Goal: Transaction & Acquisition: Download file/media

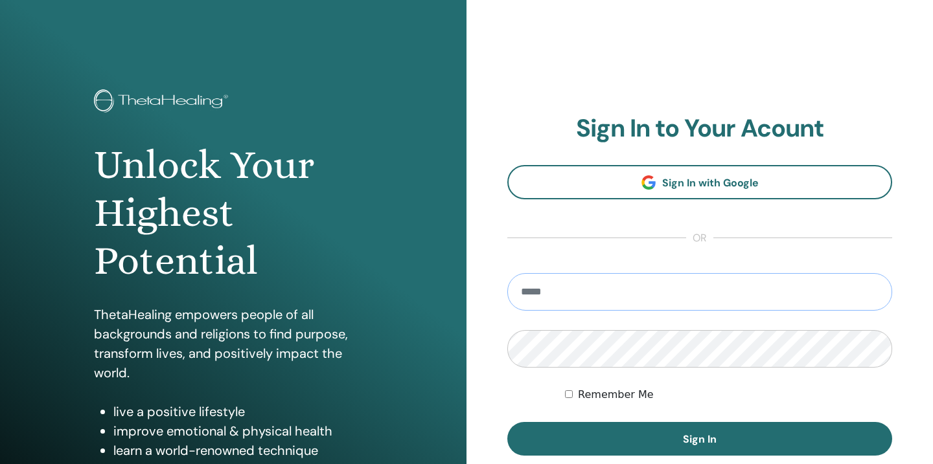
type input "**********"
click at [699, 439] on button "Sign In" at bounding box center [699, 439] width 385 height 34
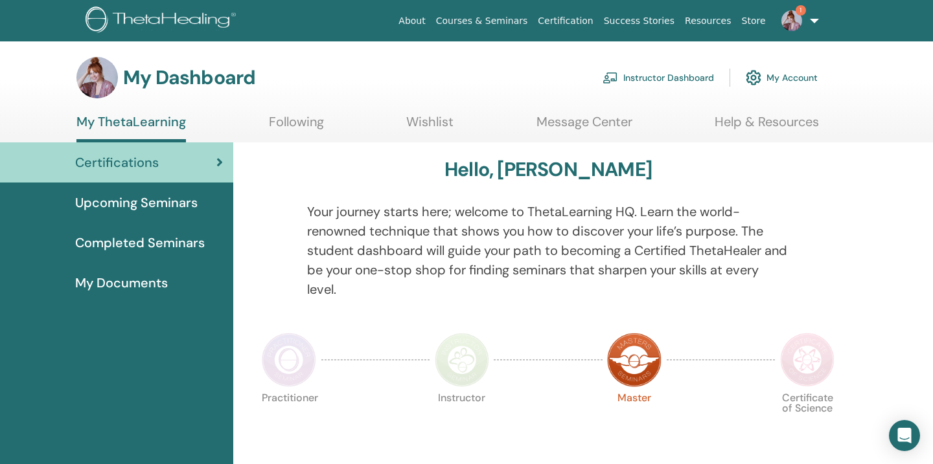
click at [654, 82] on link "Instructor Dashboard" at bounding box center [657, 77] width 111 height 28
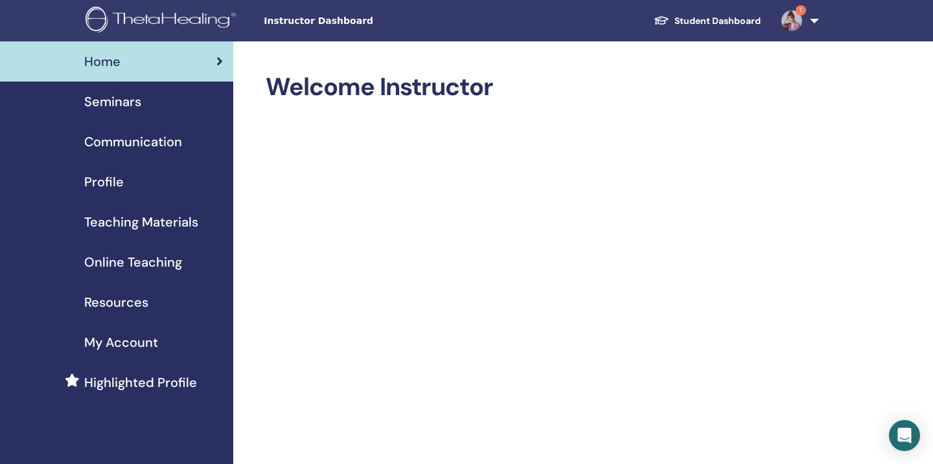
click at [124, 341] on span "My Account" at bounding box center [121, 342] width 74 height 19
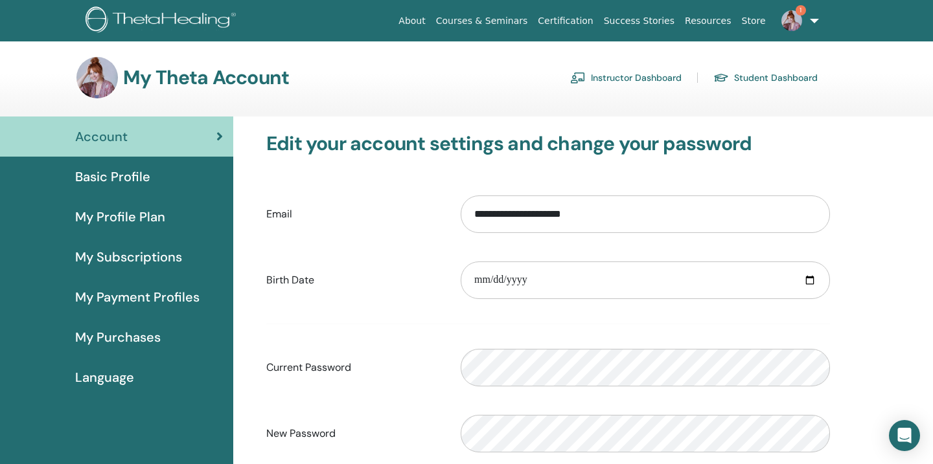
click at [768, 71] on link "Student Dashboard" at bounding box center [765, 77] width 104 height 21
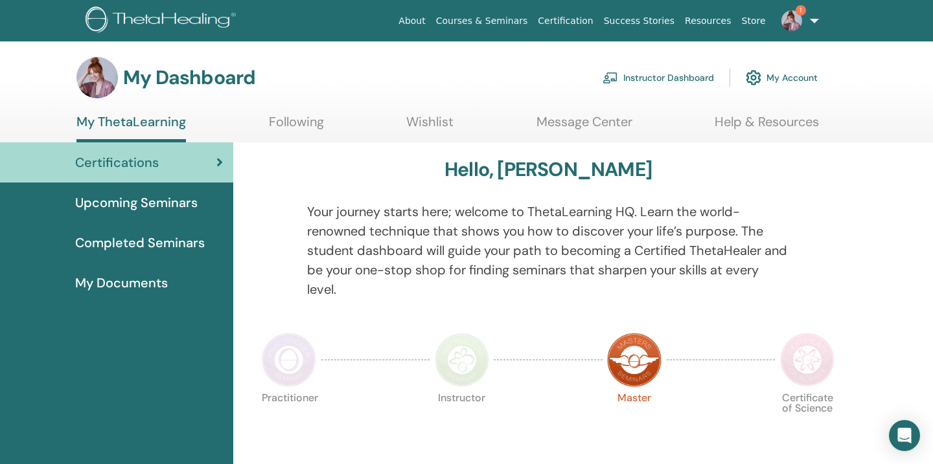
click at [153, 247] on span "Completed Seminars" at bounding box center [140, 242] width 130 height 19
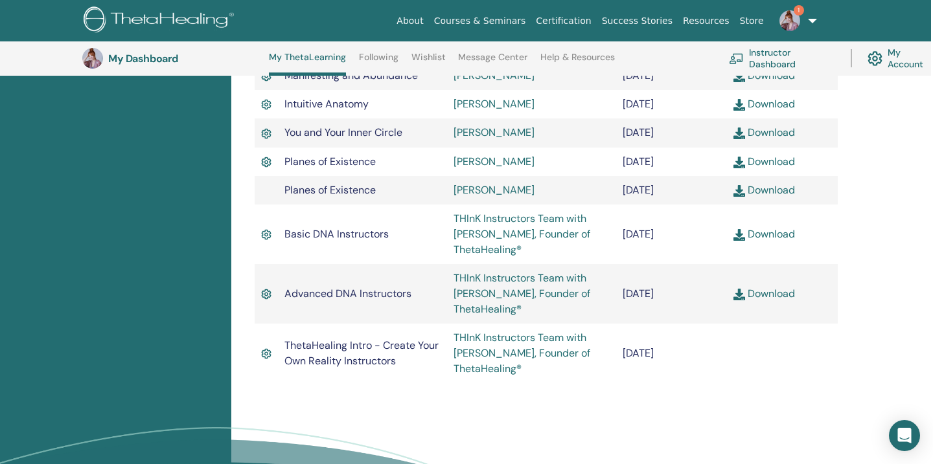
scroll to position [655, 2]
click at [764, 301] on link "Download" at bounding box center [764, 295] width 62 height 14
click at [765, 242] on link "Download" at bounding box center [764, 235] width 62 height 14
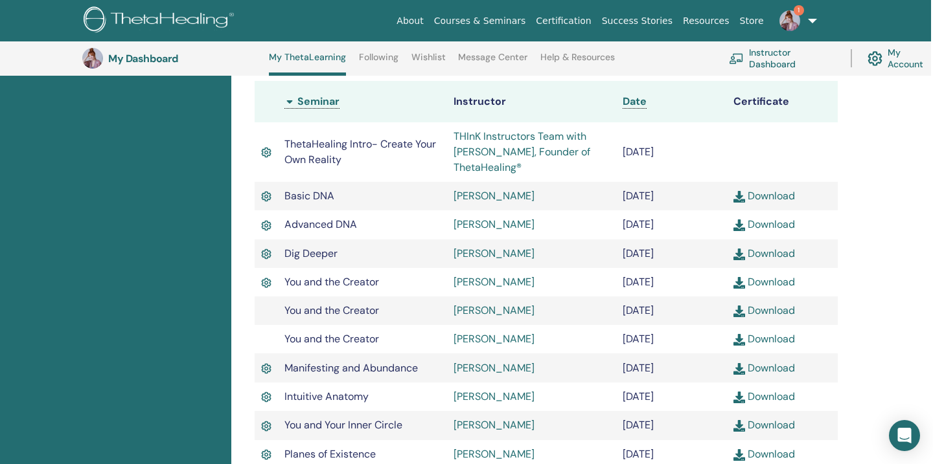
scroll to position [57, 2]
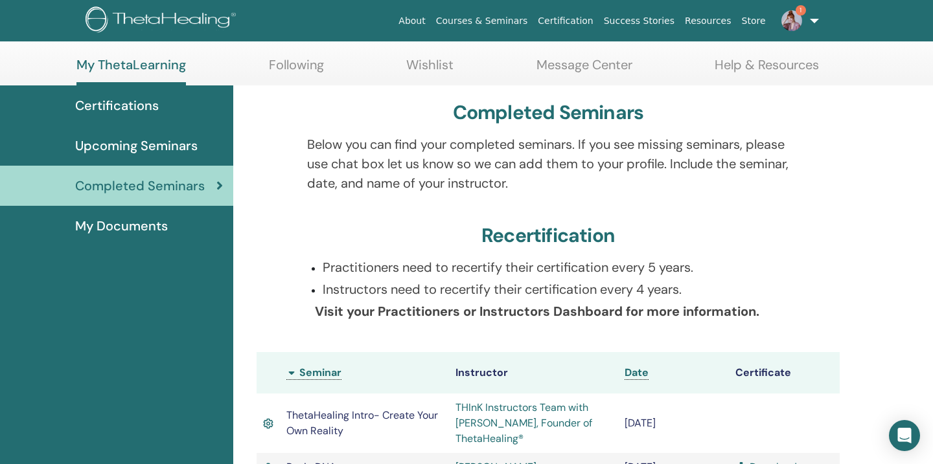
click at [795, 20] on img at bounding box center [791, 20] width 21 height 21
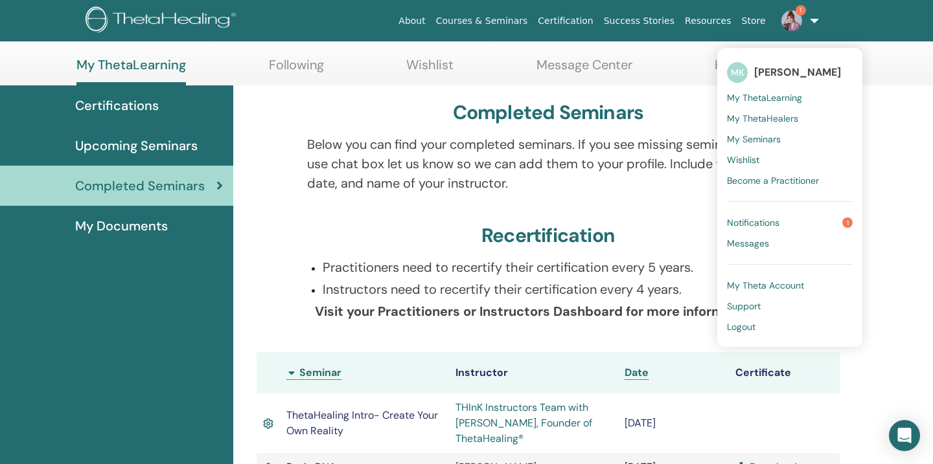
click at [123, 193] on span "Completed Seminars" at bounding box center [140, 185] width 130 height 19
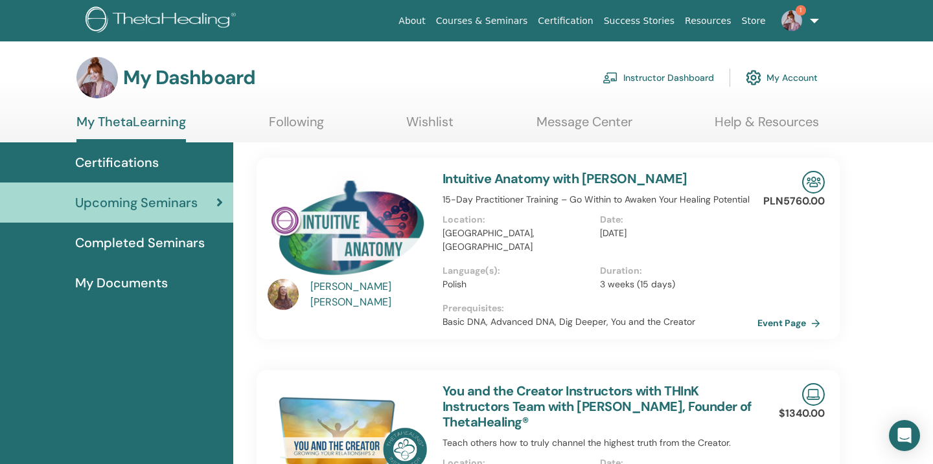
click at [118, 286] on span "My Documents" at bounding box center [121, 282] width 93 height 19
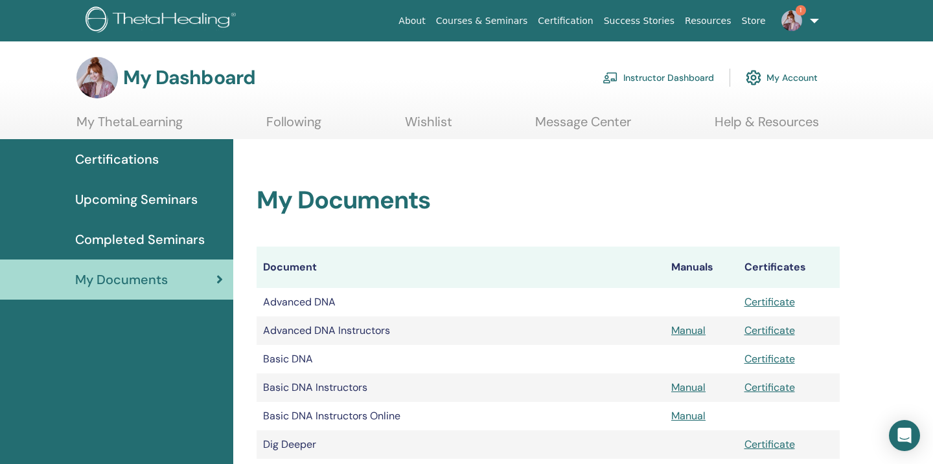
click at [787, 80] on link "My Account" at bounding box center [781, 77] width 72 height 28
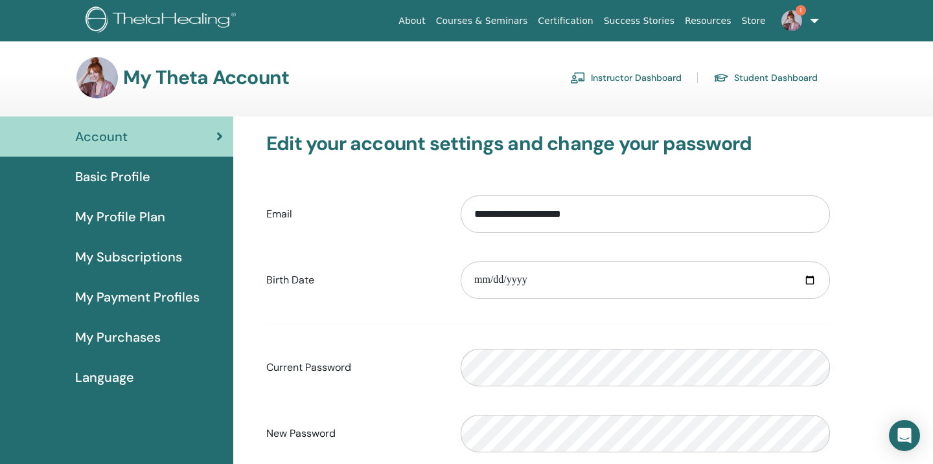
click at [109, 178] on span "Basic Profile" at bounding box center [112, 176] width 75 height 19
